Goal: Information Seeking & Learning: Understand process/instructions

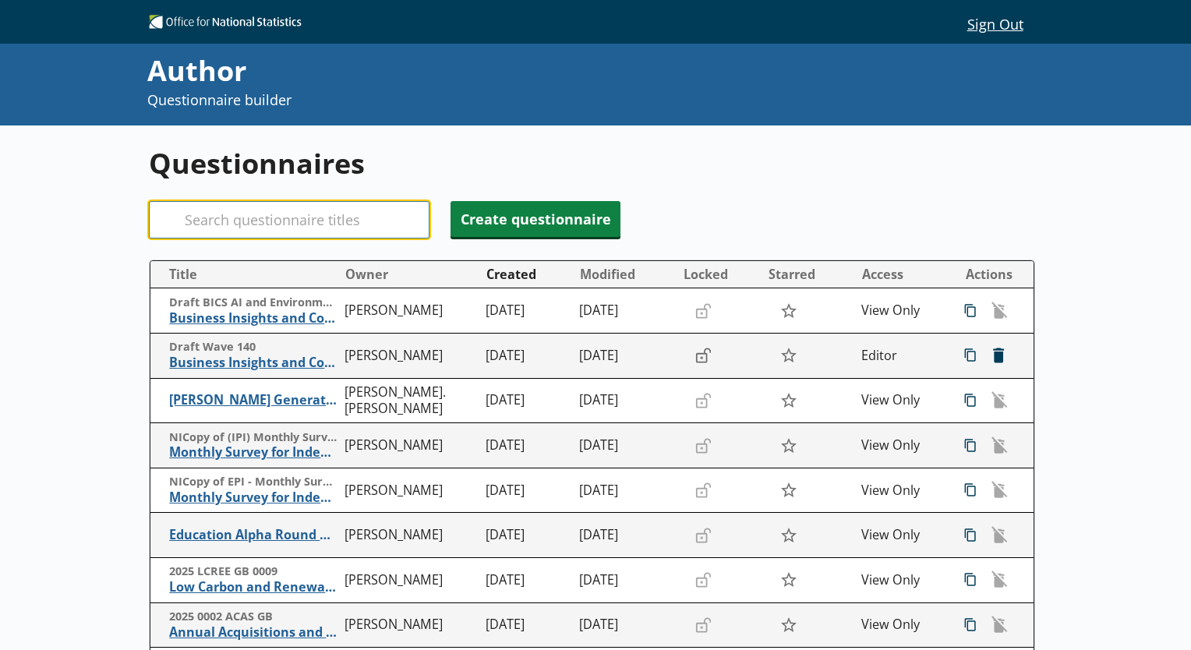
click at [411, 210] on input "Search" at bounding box center [289, 219] width 281 height 37
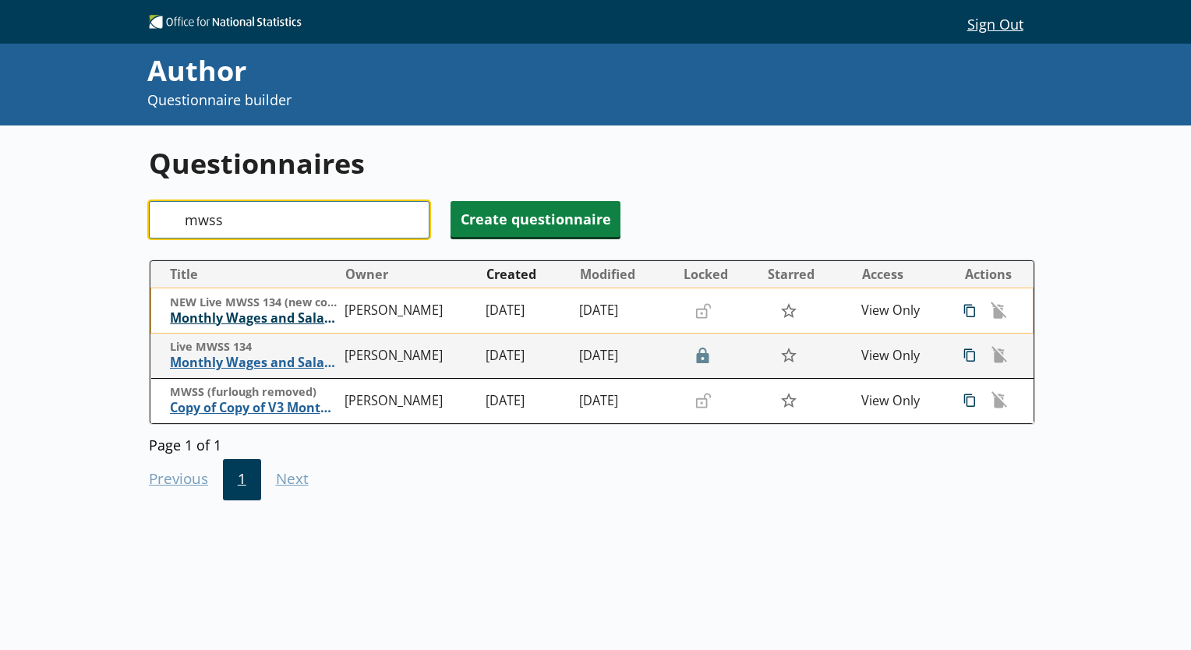
type input "mwss"
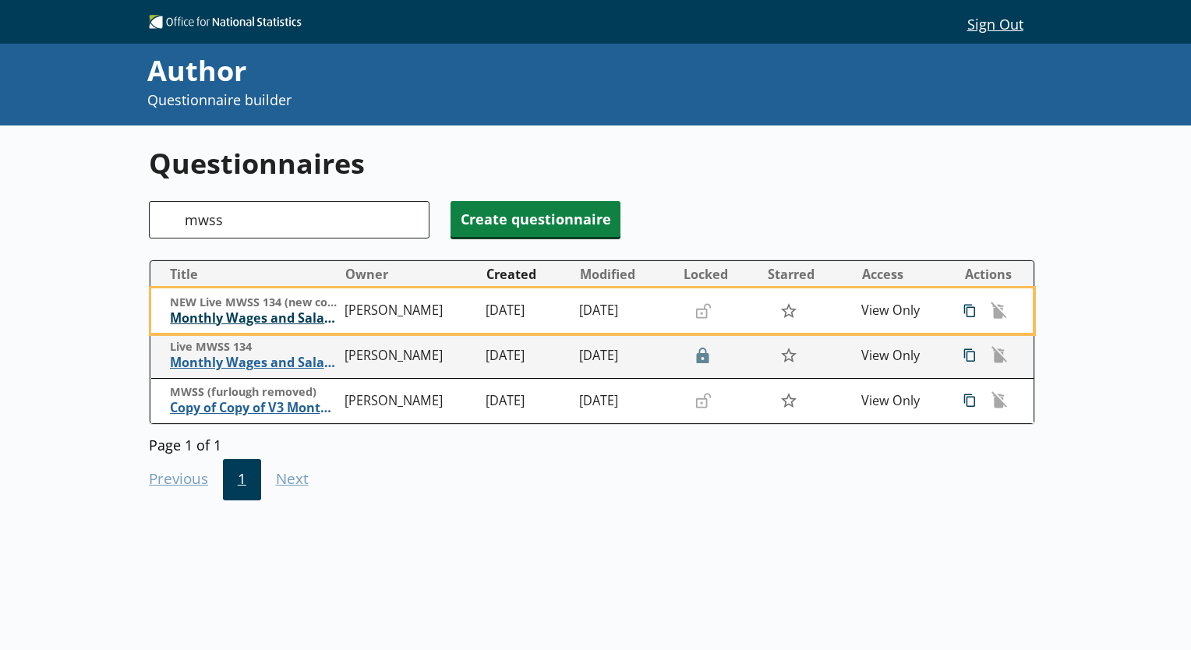
click at [256, 313] on span "Monthly Wages and Salaries Survey" at bounding box center [254, 318] width 168 height 16
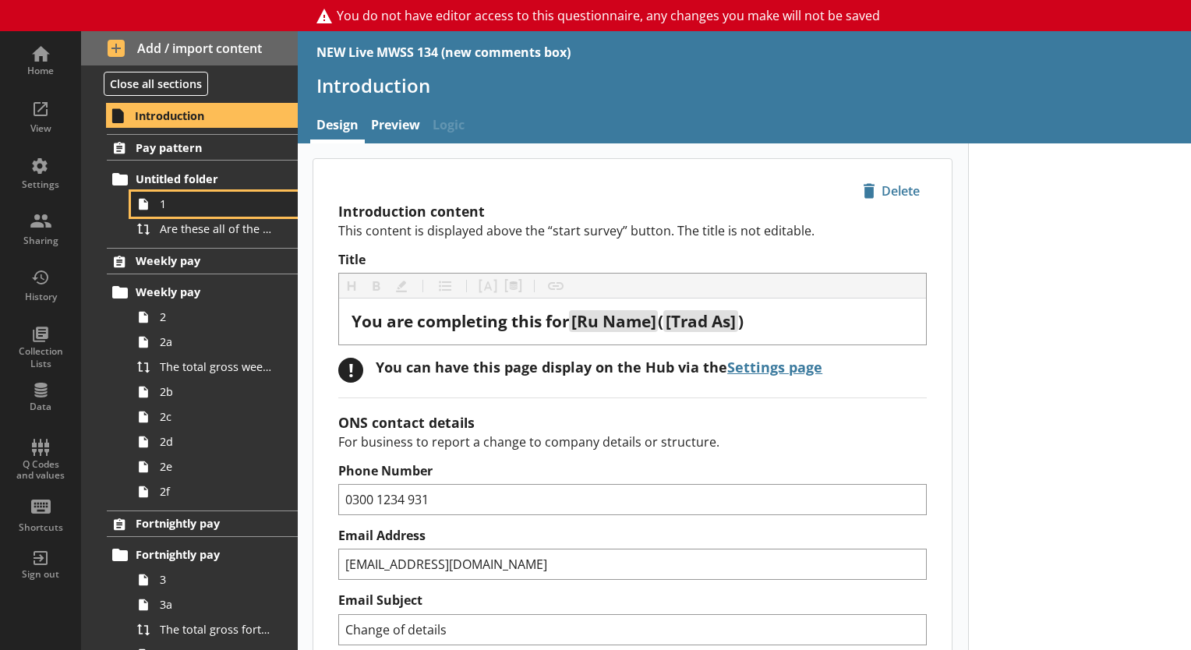
click at [207, 197] on span "1" at bounding box center [218, 203] width 117 height 15
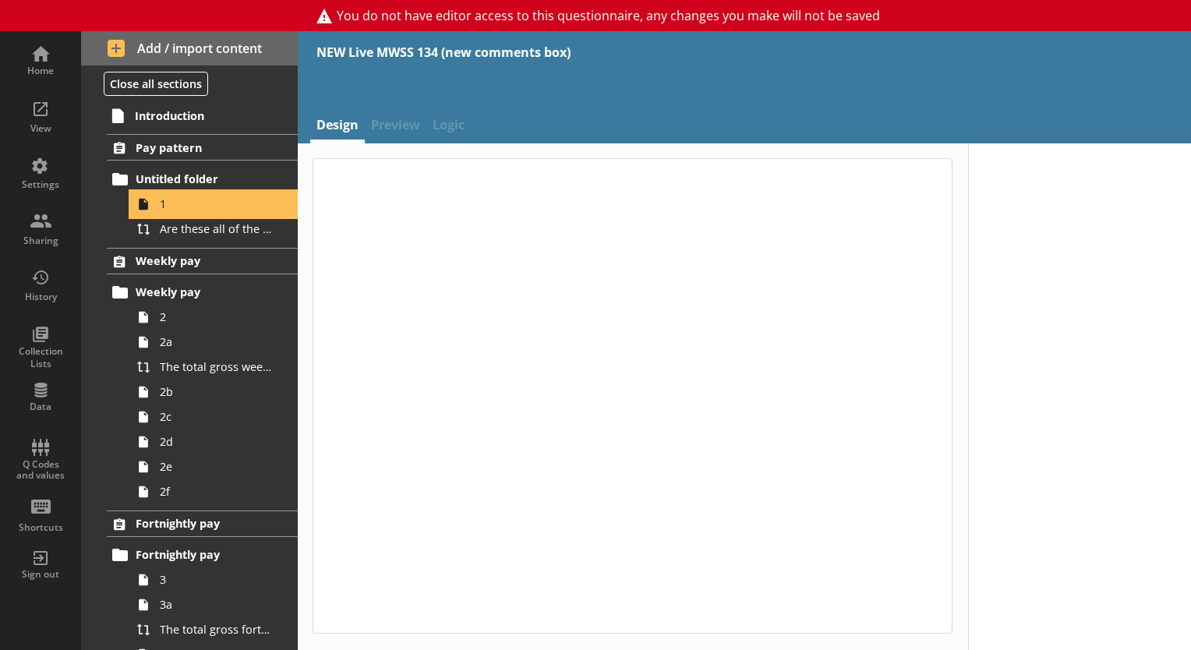
type textarea "x"
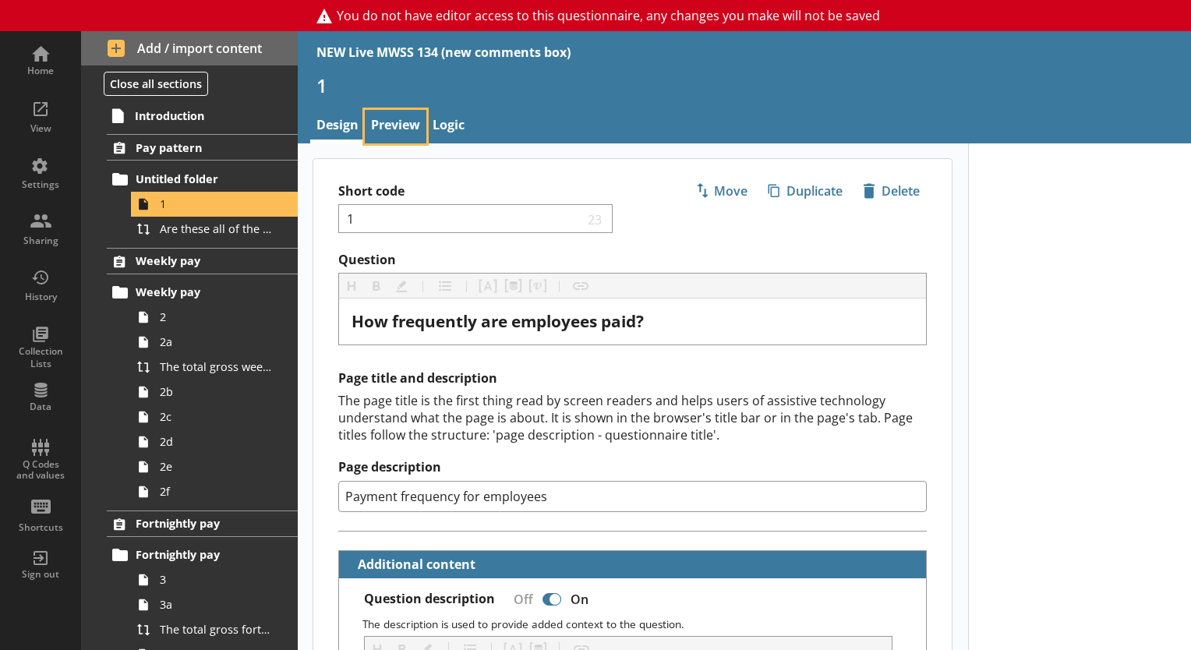
click at [386, 132] on link "Preview" at bounding box center [396, 127] width 62 height 34
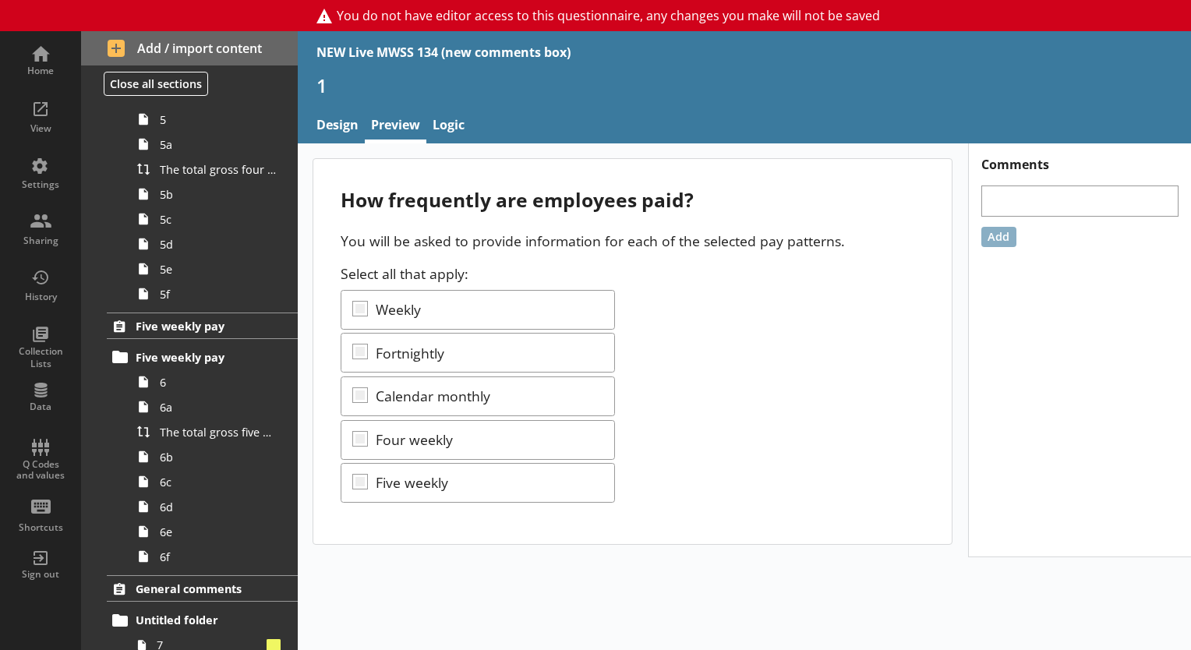
scroll to position [1029, 0]
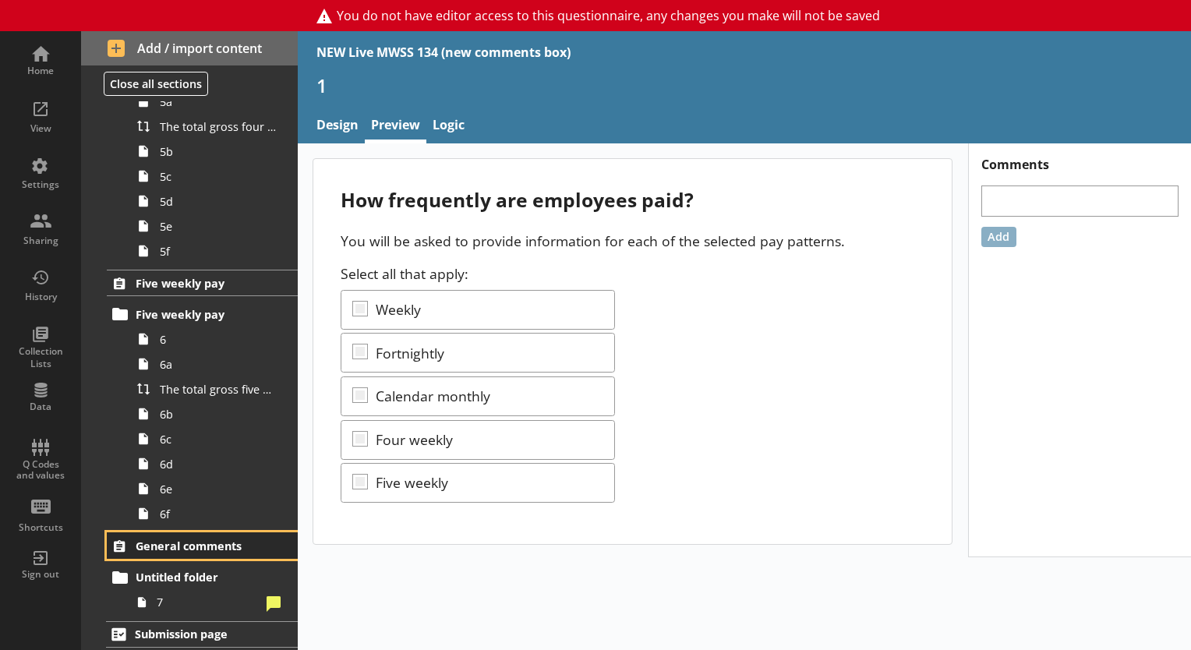
click at [190, 542] on span "General comments" at bounding box center [203, 545] width 135 height 15
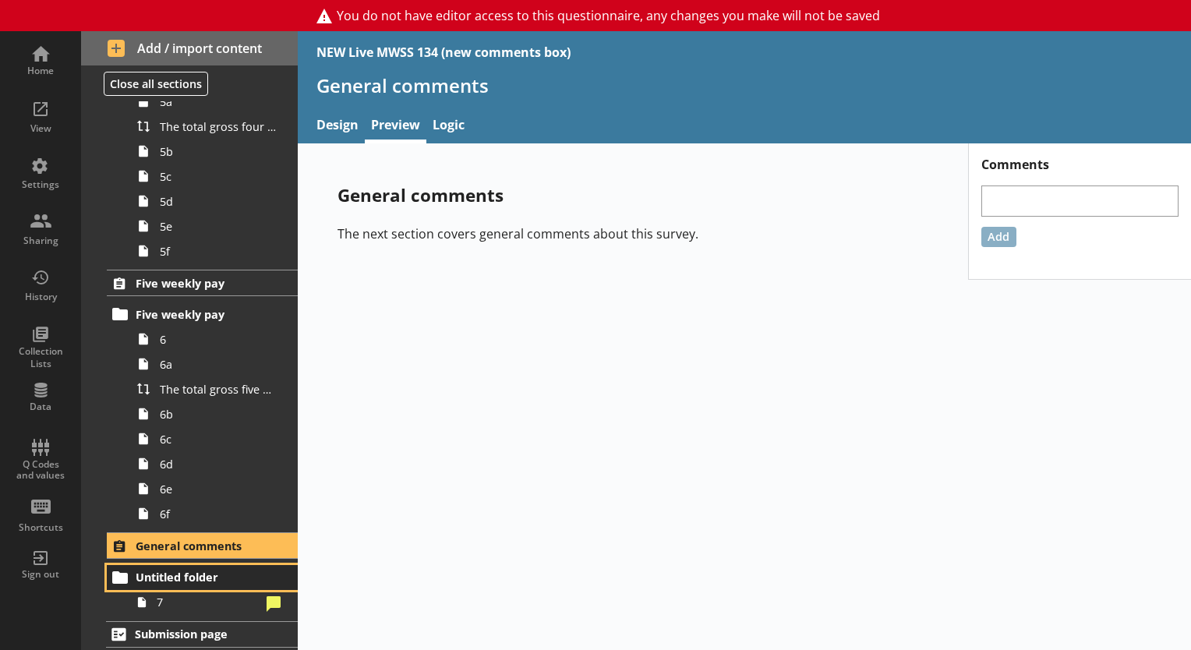
click at [203, 570] on span "Untitled folder" at bounding box center [203, 577] width 135 height 15
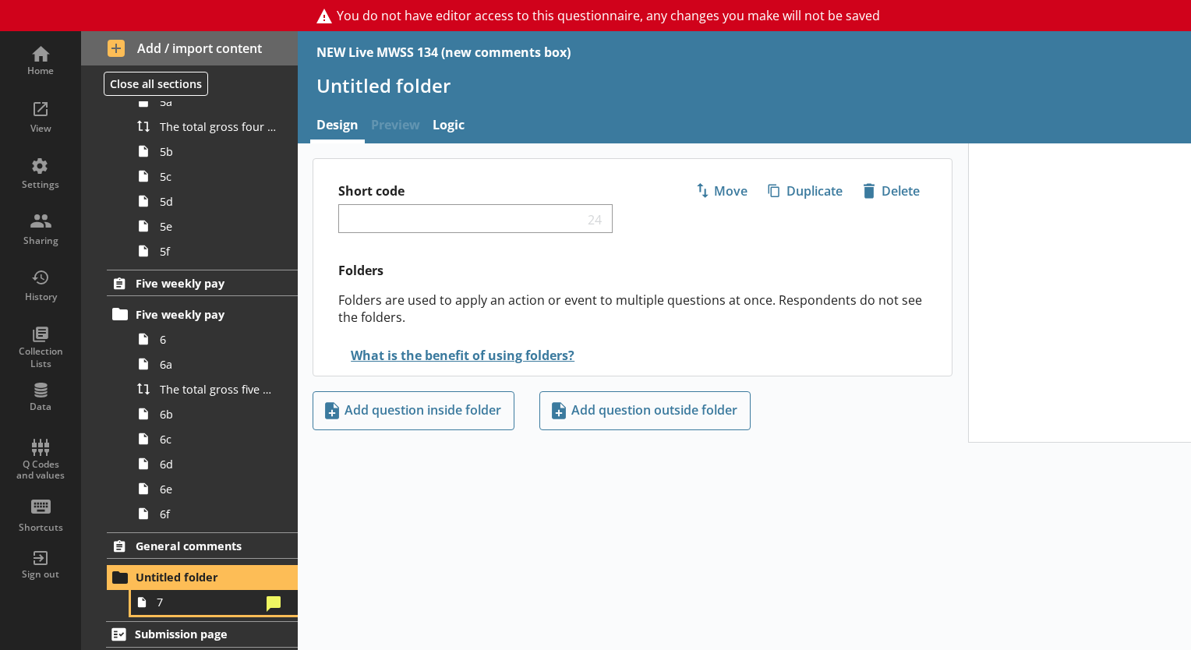
click at [185, 602] on span "7" at bounding box center [209, 602] width 104 height 15
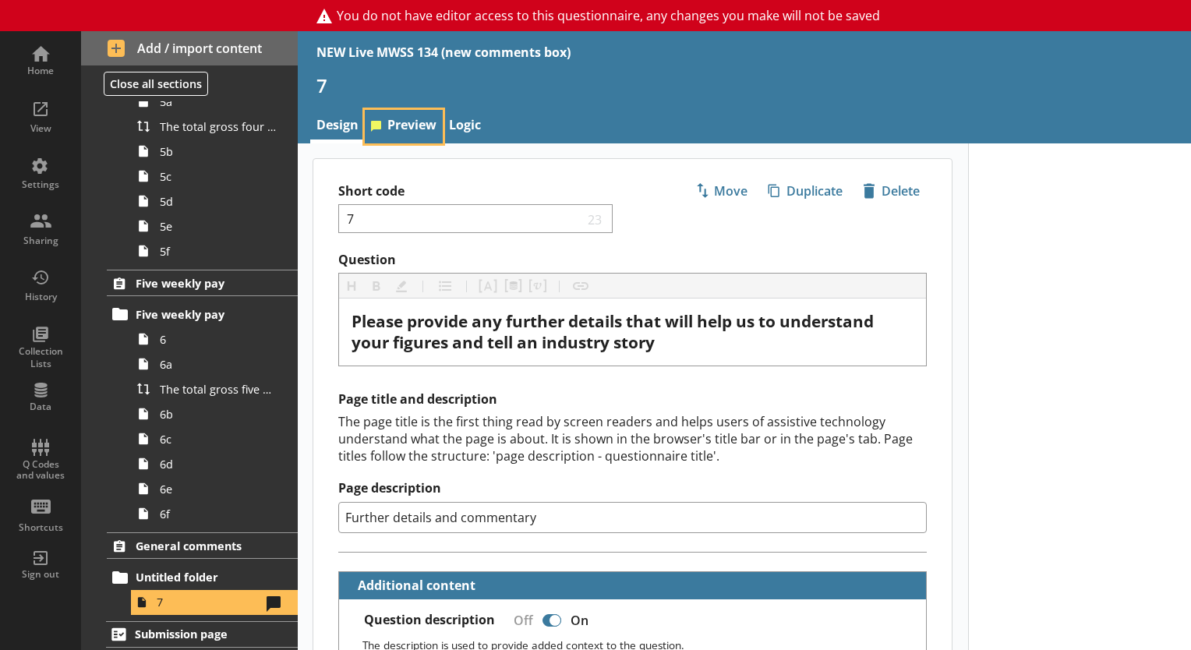
click at [402, 128] on link "Preview" at bounding box center [404, 127] width 78 height 34
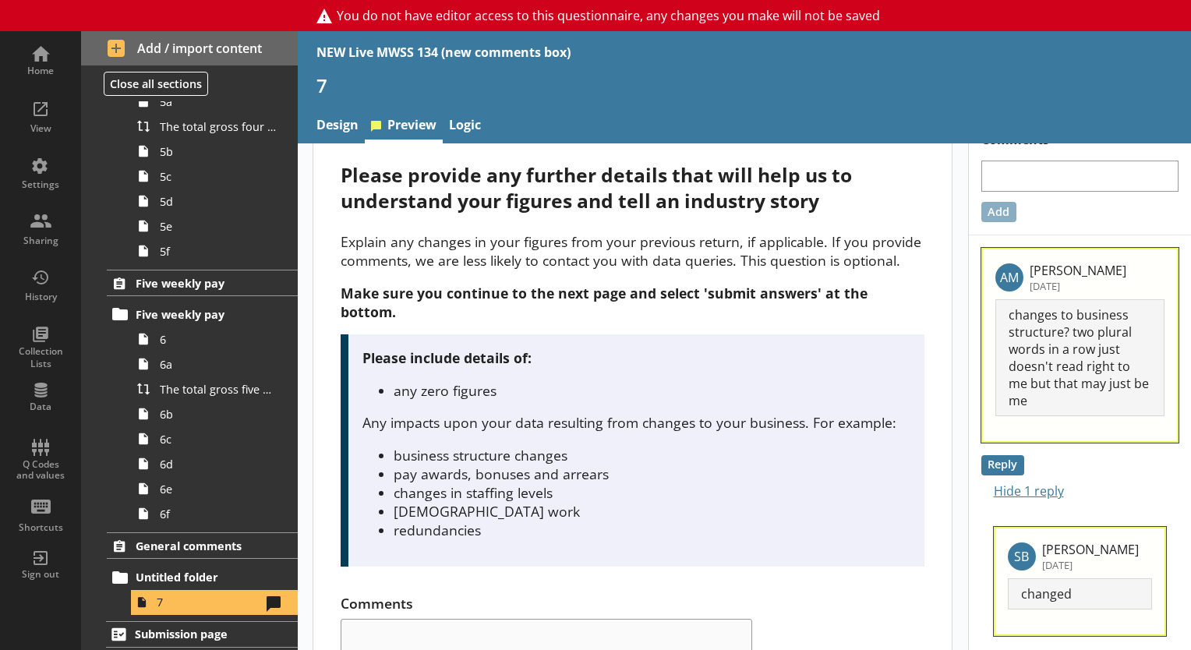
scroll to position [23, 0]
